Goal: Transaction & Acquisition: Subscribe to service/newsletter

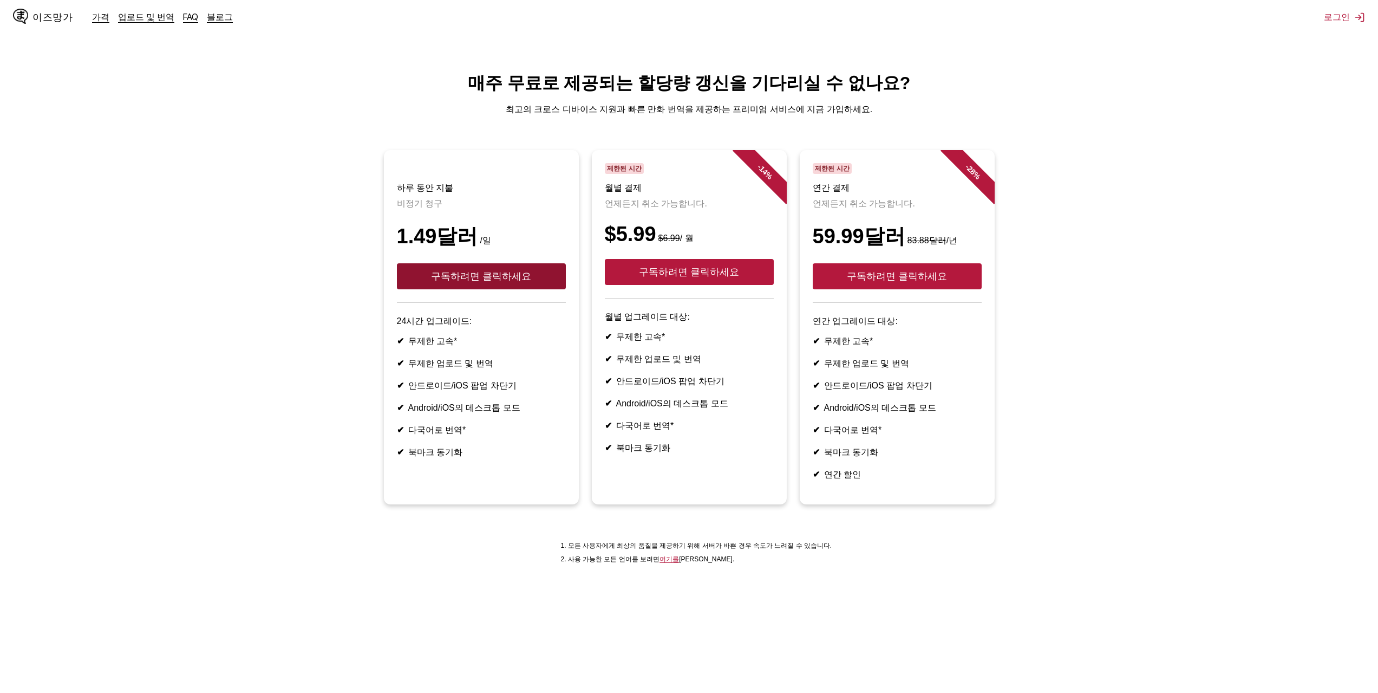
click at [493, 279] on button "구독하려면 클릭하세요" at bounding box center [481, 276] width 169 height 26
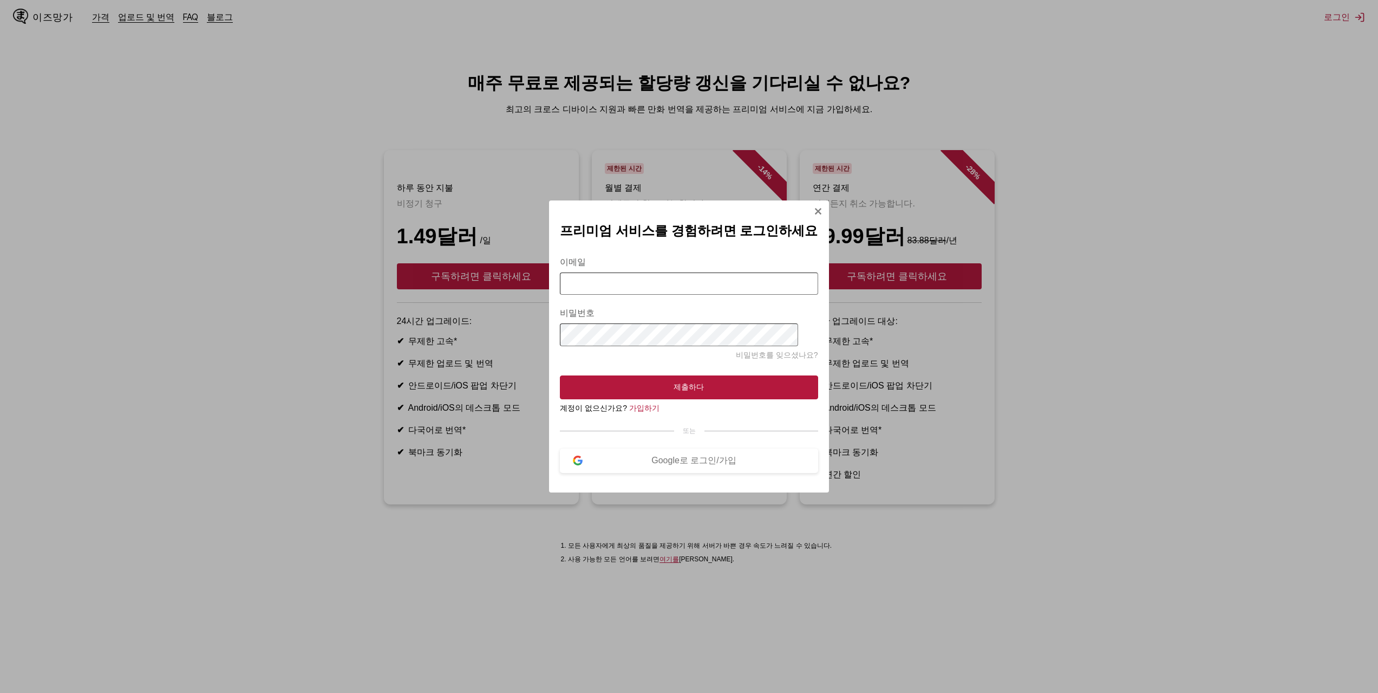
click at [651, 449] on section "이메일 비밀번호 비밀번호를 잊으셨나요? 제출하다 계정이 없으신가요? 가입하기 또는 Google로 로그인/가입" at bounding box center [689, 358] width 258 height 229
click at [638, 463] on div "Google로 로그인/가입" at bounding box center [694, 460] width 222 height 11
